Goal: Navigation & Orientation: Understand site structure

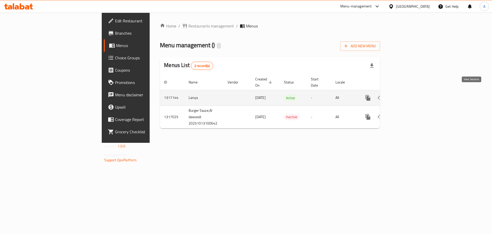
click at [408, 95] on icon "enhanced table" at bounding box center [405, 98] width 6 height 6
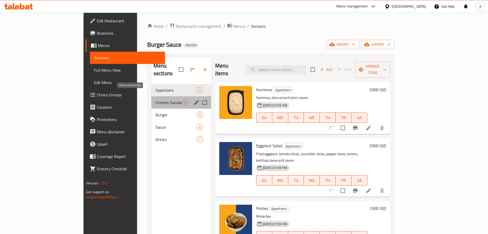
click at [156, 99] on span "Chicken Sandwiches" at bounding box center [169, 102] width 27 height 6
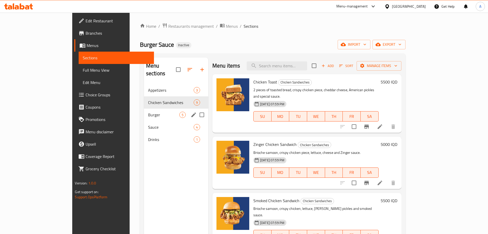
click at [148, 112] on span "Burger" at bounding box center [163, 115] width 31 height 6
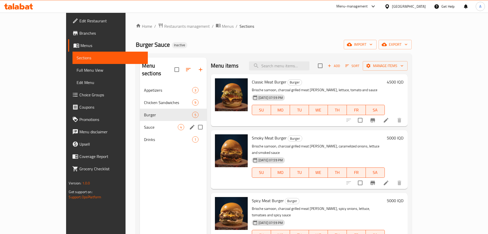
click at [144, 124] on span "Sauce" at bounding box center [161, 127] width 34 height 6
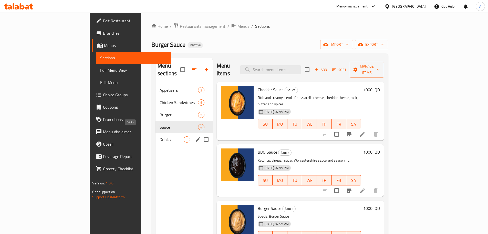
click at [160, 136] on span "Drinks" at bounding box center [172, 139] width 24 height 6
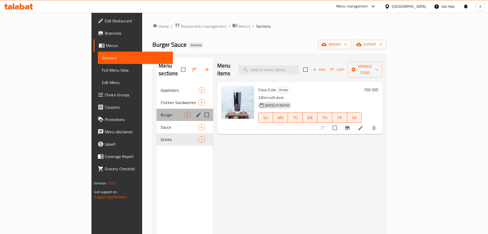
click at [157, 112] on div "Burger 5" at bounding box center [185, 114] width 56 height 12
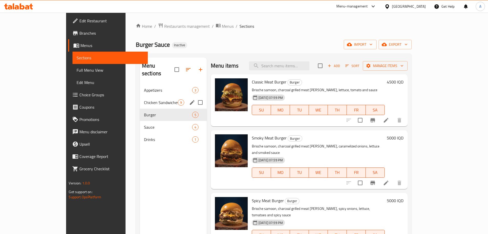
click at [144, 99] on span "Chicken Sandwiches" at bounding box center [161, 102] width 34 height 6
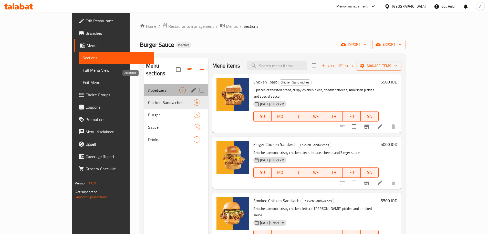
click at [152, 87] on span "Appetizers" at bounding box center [163, 90] width 31 height 6
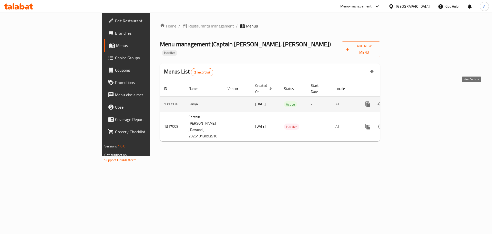
click at [411, 98] on link "enhanced table" at bounding box center [405, 104] width 12 height 12
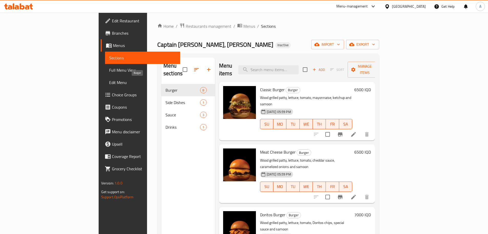
click at [166, 87] on span "Burger" at bounding box center [183, 90] width 35 height 6
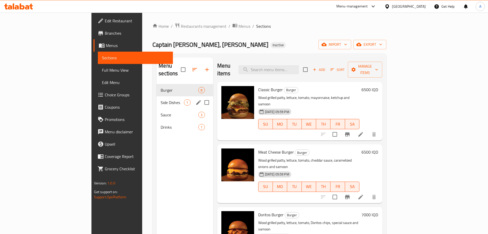
click at [161, 99] on span "Side Dishes" at bounding box center [172, 102] width 23 height 6
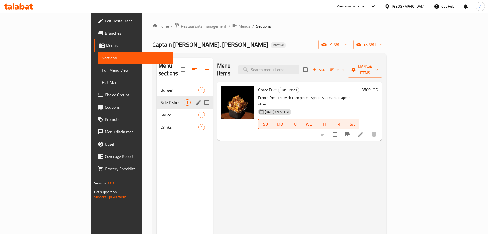
click at [157, 99] on div "Side Dishes 1" at bounding box center [185, 102] width 56 height 12
click at [157, 108] on div "Sauce 3" at bounding box center [185, 114] width 56 height 12
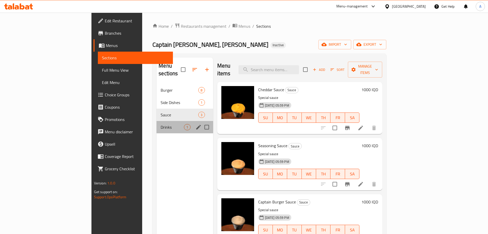
click at [157, 121] on div "Drinks 1" at bounding box center [185, 127] width 56 height 12
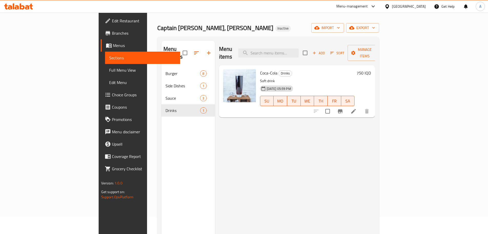
scroll to position [26, 0]
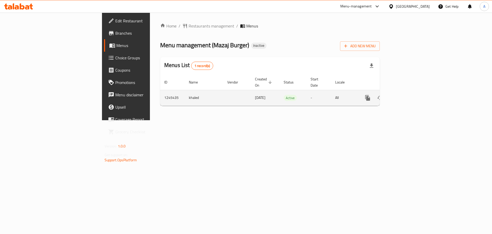
click at [408, 95] on icon "enhanced table" at bounding box center [405, 98] width 6 height 6
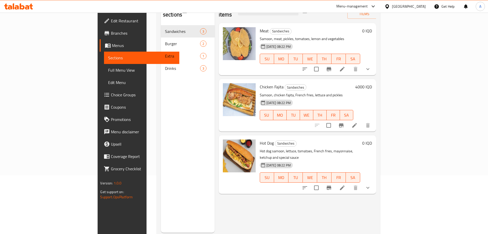
scroll to position [46, 0]
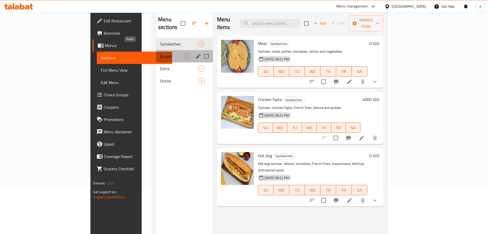
click at [160, 53] on span "Burger" at bounding box center [172, 56] width 24 height 6
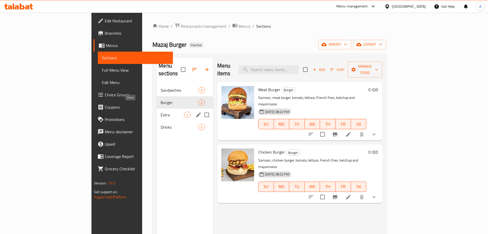
click at [161, 112] on span "Extra" at bounding box center [172, 115] width 23 height 6
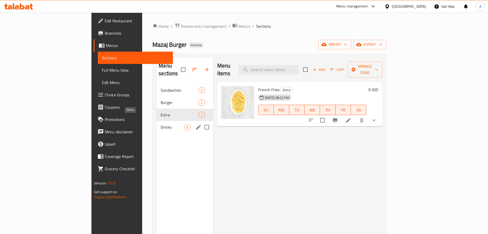
click at [161, 124] on span "Drinks" at bounding box center [172, 127] width 23 height 6
